Goal: Task Accomplishment & Management: Use online tool/utility

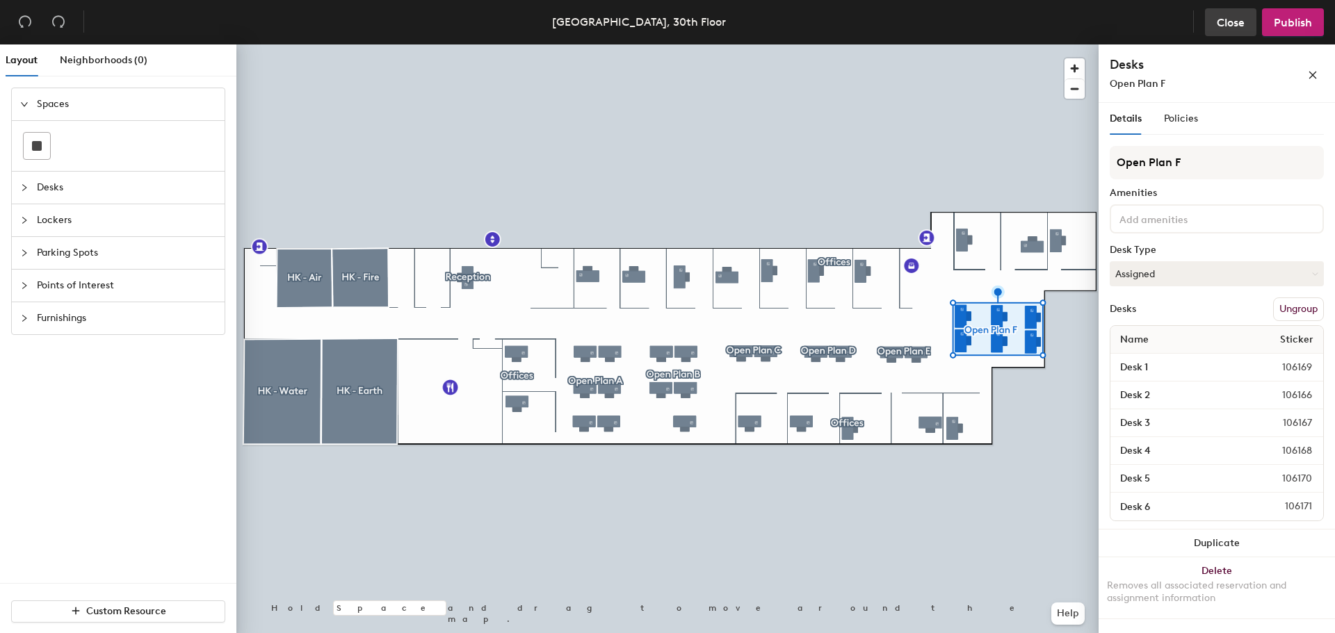
click at [1230, 22] on span "Close" at bounding box center [1231, 22] width 28 height 13
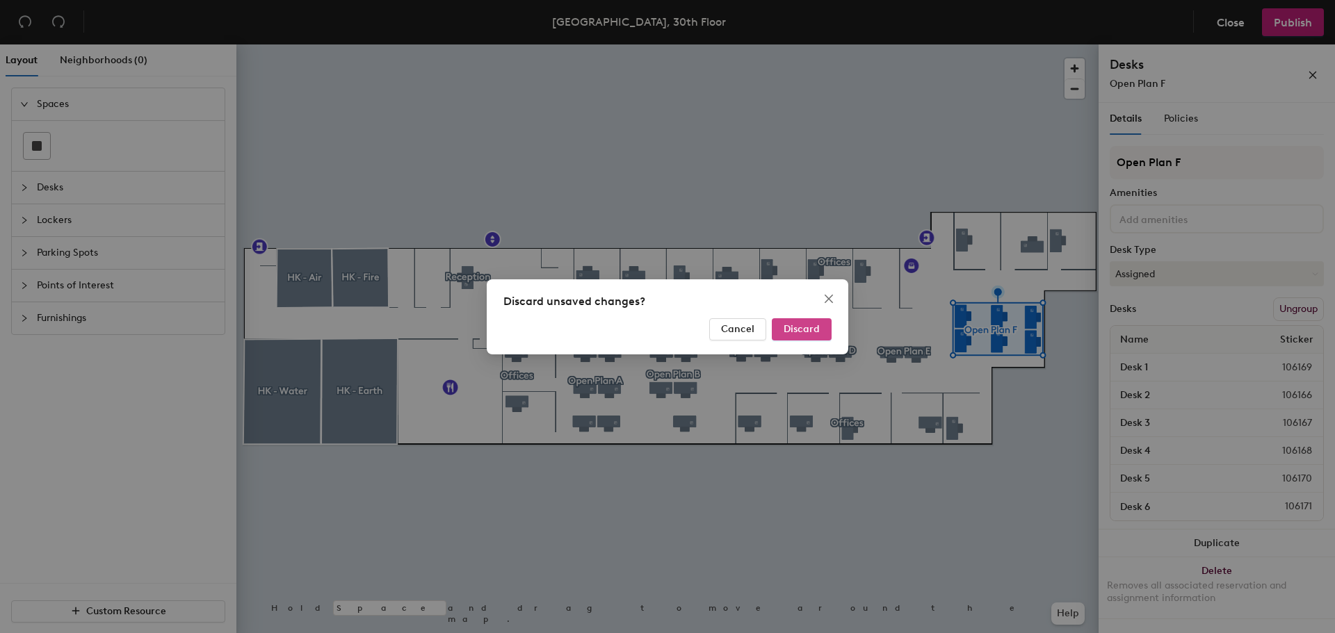
click at [800, 333] on span "Discard" at bounding box center [801, 329] width 36 height 12
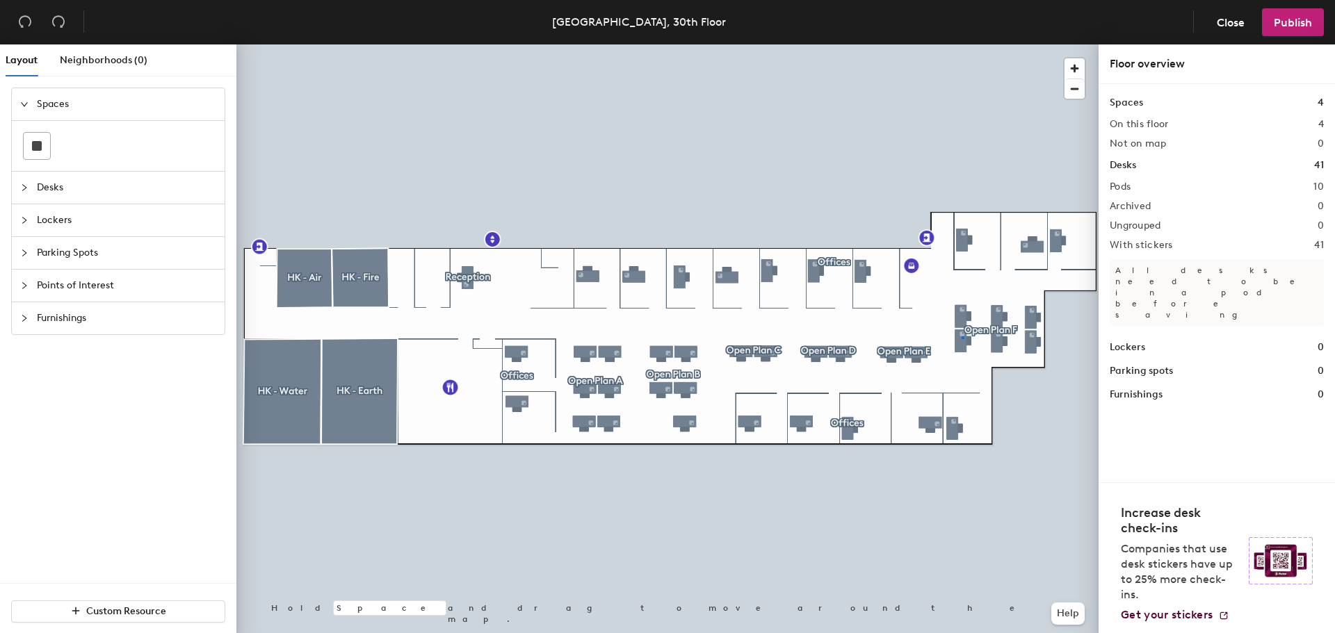
click at [961, 44] on div at bounding box center [667, 44] width 862 height 0
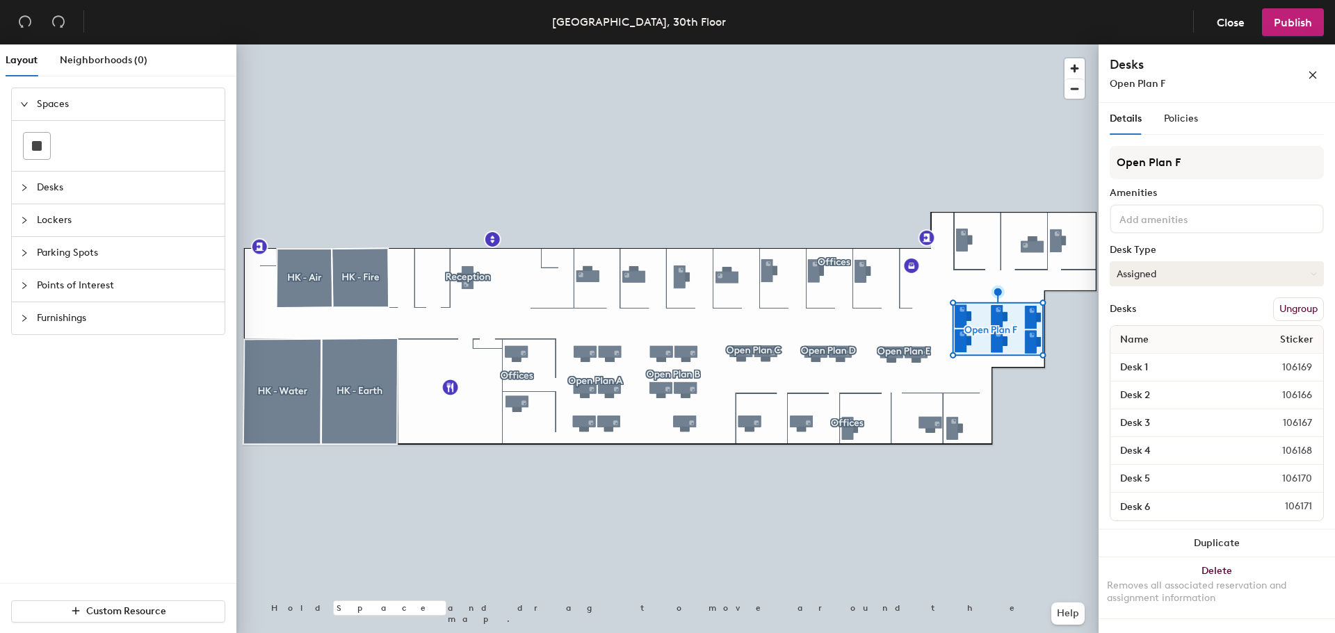
click at [1164, 271] on button "Assigned" at bounding box center [1217, 273] width 214 height 25
click at [1161, 312] on div "Assigned" at bounding box center [1179, 317] width 139 height 21
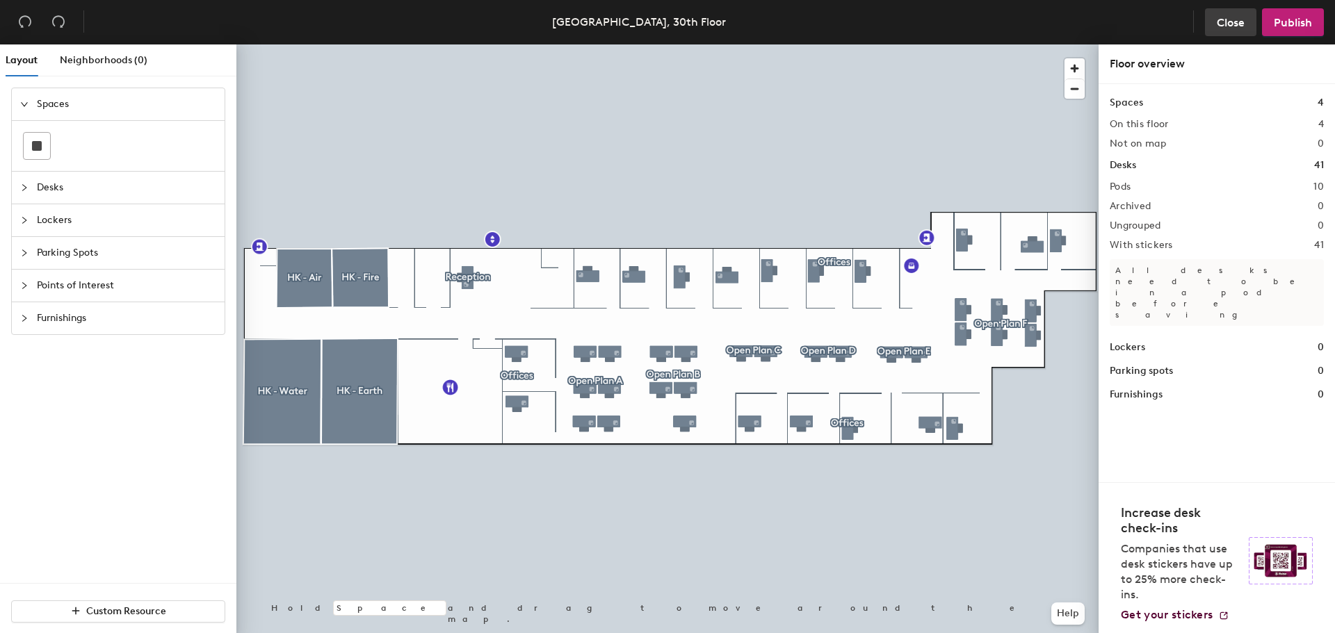
click at [1222, 28] on span "Close" at bounding box center [1231, 22] width 28 height 13
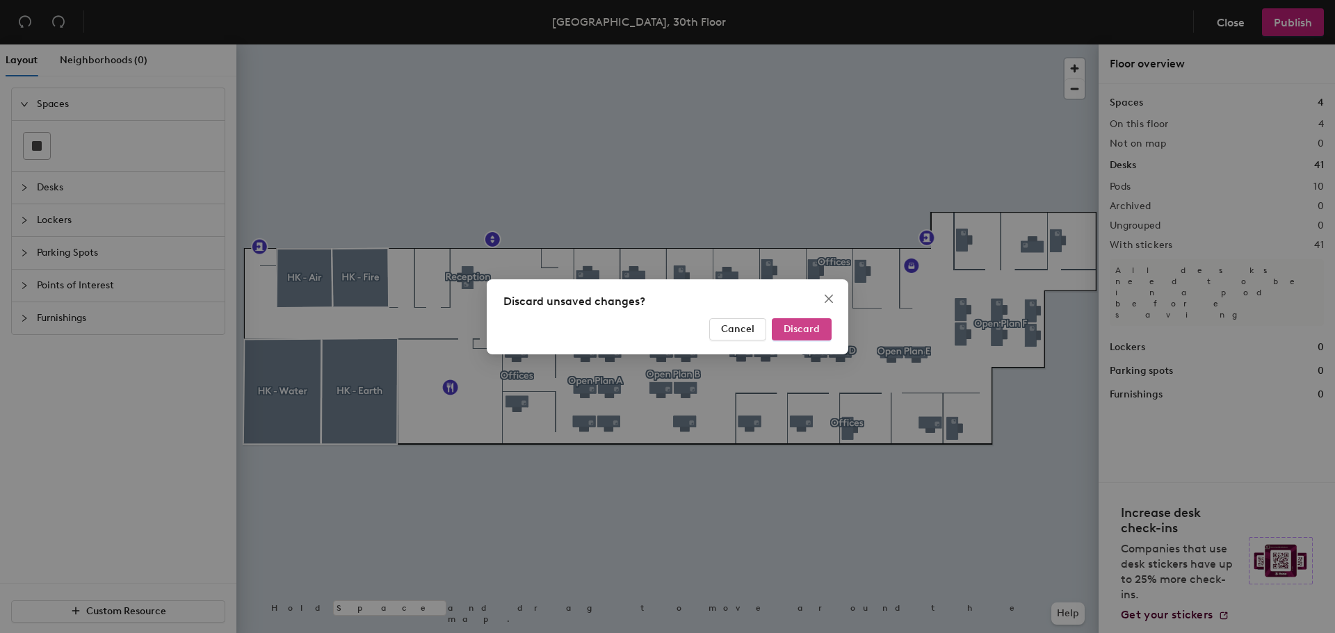
click at [815, 327] on span "Discard" at bounding box center [801, 329] width 36 height 12
